Goal: Task Accomplishment & Management: Use online tool/utility

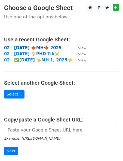
click at [29, 47] on strong "02 | SEP 20 🍁MH🍁 2025" at bounding box center [33, 48] width 58 height 5
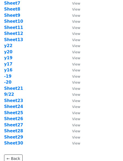
scroll to position [68, 0]
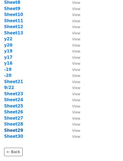
click at [15, 130] on strong "Sheet29" at bounding box center [13, 130] width 19 height 5
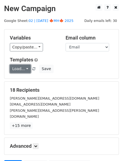
click at [20, 68] on link "Load..." at bounding box center [20, 69] width 21 height 8
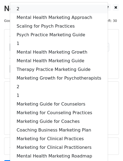
click at [34, 11] on link "2" at bounding box center [58, 9] width 97 height 9
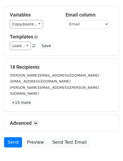
scroll to position [49, 0]
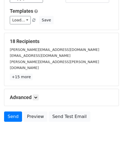
click at [39, 89] on div "Advanced Tracking Track Opens UTM Codes Track Clicks Filters Only include sprea…" at bounding box center [61, 97] width 114 height 17
click at [37, 96] on icon at bounding box center [35, 97] width 3 height 3
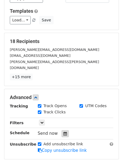
click at [63, 132] on icon at bounding box center [65, 134] width 4 height 4
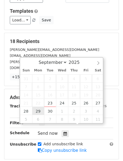
type input "2025-09-29 12:00"
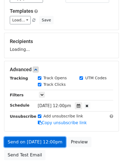
click at [36, 138] on link "Send on Sep 29 at 12:00pm" at bounding box center [35, 142] width 62 height 10
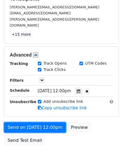
scroll to position [94, 0]
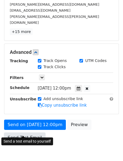
click at [22, 133] on link "Send Test Email" at bounding box center [24, 138] width 41 height 10
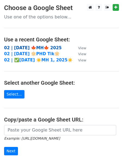
click at [36, 47] on strong "02 | [DATE] 🍁MH🍁 2025" at bounding box center [33, 48] width 58 height 5
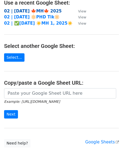
scroll to position [66, 0]
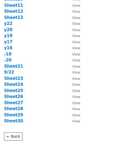
scroll to position [107, 0]
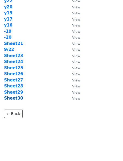
click at [16, 98] on strong "Sheet30" at bounding box center [13, 98] width 19 height 5
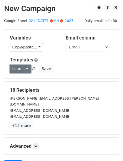
click at [19, 68] on link "Load..." at bounding box center [20, 69] width 21 height 8
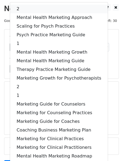
click at [35, 7] on link "2" at bounding box center [58, 9] width 97 height 9
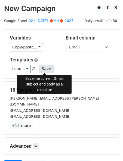
click at [43, 67] on button "Save" at bounding box center [46, 69] width 14 height 8
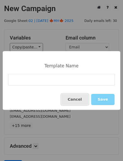
click at [70, 99] on button "Cancel" at bounding box center [74, 99] width 27 height 11
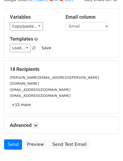
scroll to position [49, 0]
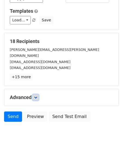
click at [36, 96] on icon at bounding box center [35, 97] width 3 height 3
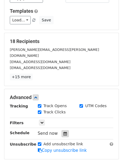
click at [64, 130] on div at bounding box center [64, 133] width 7 height 7
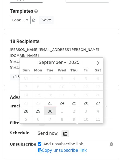
type input "2025-09-30 12:00"
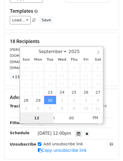
scroll to position [0, 0]
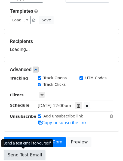
click at [32, 150] on link "Send Test Email" at bounding box center [24, 155] width 41 height 10
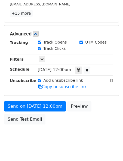
scroll to position [115, 0]
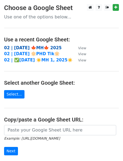
click at [41, 47] on strong "02 | SEP 20 🍁MH🍁 2025" at bounding box center [33, 48] width 58 height 5
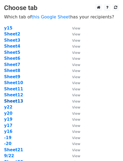
click at [16, 100] on strong "Sheet13" at bounding box center [13, 101] width 19 height 5
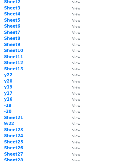
scroll to position [33, 0]
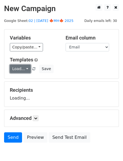
click at [21, 71] on link "Load..." at bounding box center [20, 69] width 21 height 8
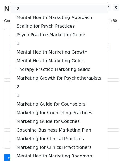
click at [32, 10] on link "2" at bounding box center [58, 9] width 97 height 9
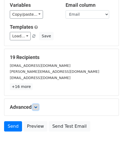
click at [39, 107] on link at bounding box center [36, 107] width 6 height 6
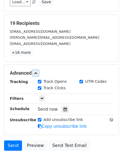
scroll to position [68, 0]
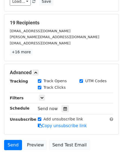
click at [63, 104] on div "Tracking Track Opens UTM Codes Track Clicks Filters Only include spreadsheet ro…" at bounding box center [61, 103] width 103 height 51
click at [63, 107] on icon at bounding box center [65, 109] width 4 height 4
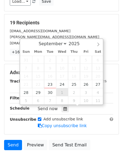
type input "2025-10-01 12:00"
select select "9"
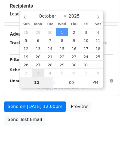
scroll to position [93, 0]
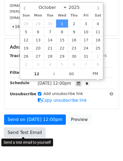
click at [28, 130] on link "Send Test Email" at bounding box center [24, 133] width 41 height 10
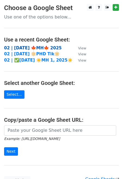
click at [17, 47] on strong "02 | [DATE] 🍁MH🍁 2025" at bounding box center [33, 48] width 58 height 5
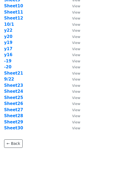
scroll to position [89, 0]
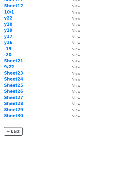
click at [43, 61] on td "Sheet21" at bounding box center [35, 61] width 62 height 6
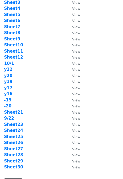
scroll to position [0, 0]
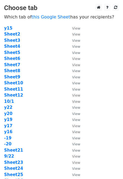
click at [11, 31] on td "Sheet2" at bounding box center [35, 34] width 62 height 6
click at [11, 34] on strong "Sheet2" at bounding box center [12, 34] width 16 height 5
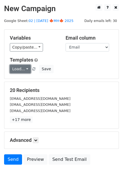
click at [25, 70] on link "Load..." at bounding box center [20, 69] width 21 height 8
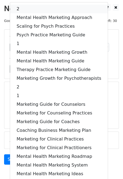
click at [43, 9] on link "2" at bounding box center [58, 9] width 97 height 9
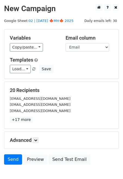
click at [37, 137] on div "Advanced Tracking Track Opens UTM Codes Track Clicks Filters Only include sprea…" at bounding box center [61, 140] width 114 height 17
click at [37, 138] on link at bounding box center [36, 140] width 6 height 6
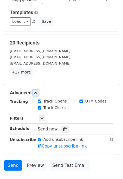
scroll to position [48, 0]
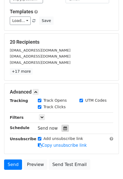
click at [63, 127] on icon at bounding box center [65, 128] width 4 height 4
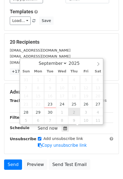
type input "[DATE] 12:00"
select select "9"
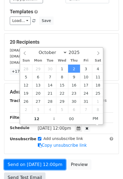
click at [25, 162] on link "Send on [DATE] 12:00pm" at bounding box center [35, 165] width 62 height 10
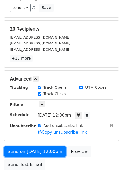
scroll to position [68, 0]
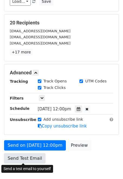
click at [27, 160] on link "Send Test Email" at bounding box center [24, 158] width 41 height 10
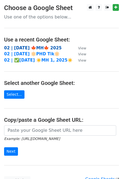
click at [39, 50] on strong "02 | [DATE] 🍁MH🍁 2025" at bounding box center [33, 48] width 58 height 5
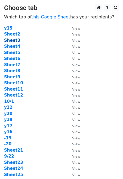
click at [10, 40] on strong "Sheet3" at bounding box center [12, 40] width 16 height 5
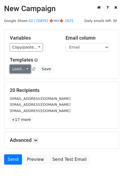
click at [22, 67] on link "Load..." at bounding box center [20, 69] width 21 height 8
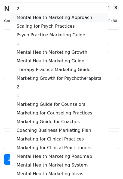
click at [43, 17] on link "Mental Health Marketing Approach" at bounding box center [58, 17] width 97 height 9
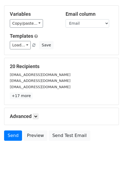
scroll to position [32, 0]
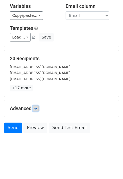
click at [37, 108] on icon at bounding box center [35, 108] width 3 height 3
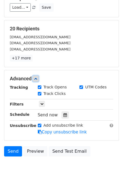
scroll to position [85, 0]
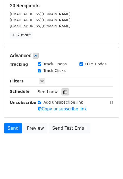
click at [63, 89] on div at bounding box center [64, 91] width 7 height 7
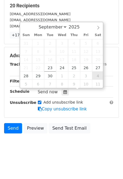
type input "2025-10-04 12:00"
select select "9"
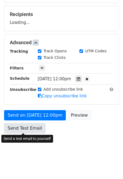
click at [32, 130] on form "Variables Copy/paste... {{Name}} {{Email}} Email column Name Email Templates Lo…" at bounding box center [61, 44] width 114 height 183
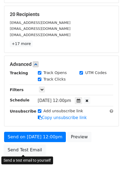
scroll to position [97, 0]
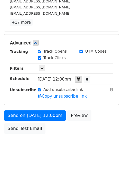
click at [82, 77] on div at bounding box center [78, 79] width 7 height 7
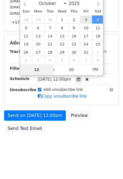
type input "2025-10-03 12:00"
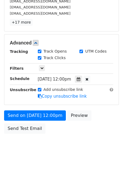
click at [55, 135] on div "Send on Oct 3 at 12:00pm Preview Send Test Email" at bounding box center [61, 123] width 123 height 26
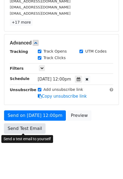
click at [18, 132] on link "Send Test Email" at bounding box center [24, 128] width 41 height 10
